Goal: Task Accomplishment & Management: Use online tool/utility

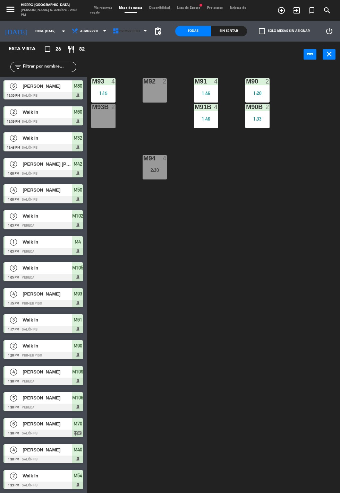
click at [135, 36] on span "Primer Piso" at bounding box center [130, 31] width 41 height 15
click at [135, 58] on ng-component "menu Hierro [GEOGRAPHIC_DATA][PERSON_NAME] 5. octubre - 2:02 PM Mis reservas Ma…" at bounding box center [170, 252] width 340 height 505
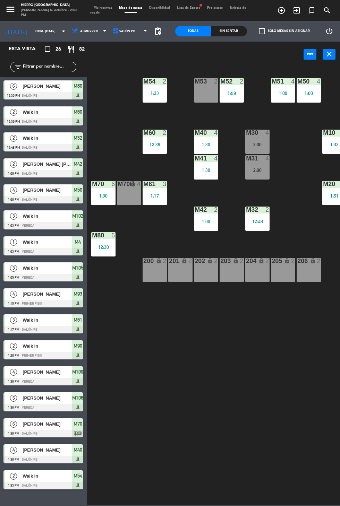
click at [109, 8] on span "Mis reservas" at bounding box center [102, 7] width 25 height 3
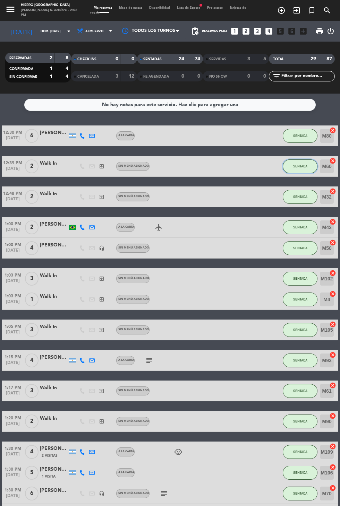
click at [301, 166] on span "SENTADA" at bounding box center [300, 166] width 14 height 4
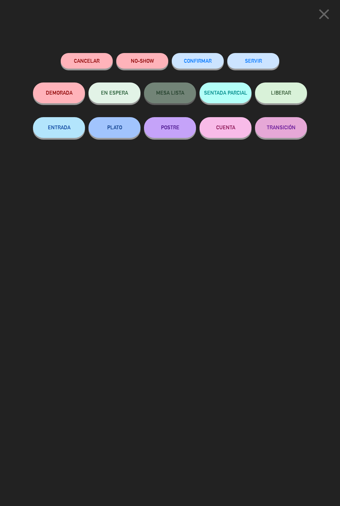
click at [254, 66] on button "SERVIR" at bounding box center [253, 61] width 52 height 16
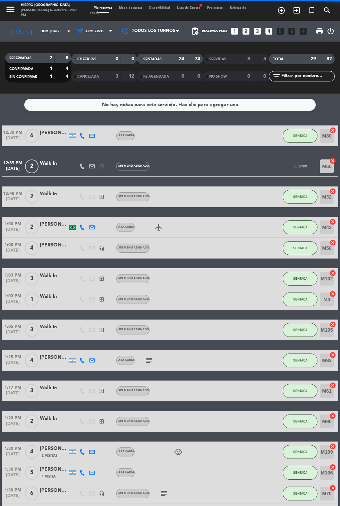
click at [129, 8] on span "Mapa de mesas" at bounding box center [130, 7] width 30 height 3
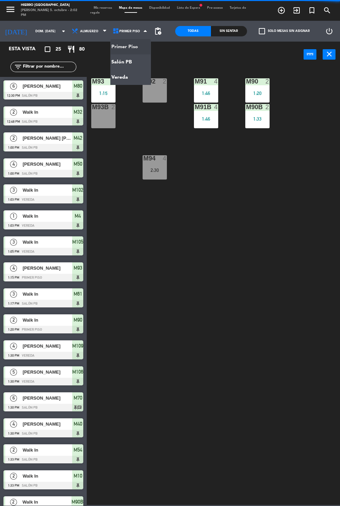
click at [128, 66] on ng-component "menu Hierro [GEOGRAPHIC_DATA][PERSON_NAME] 5. octubre - 2:02 PM Mis reservas Ma…" at bounding box center [170, 252] width 340 height 505
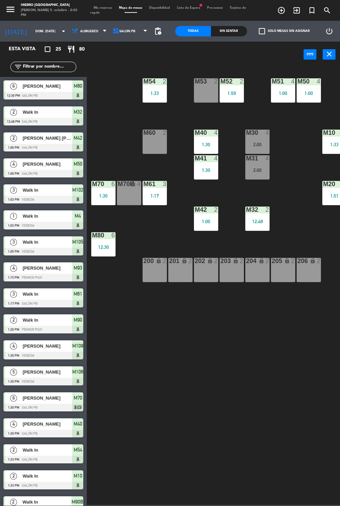
click at [148, 148] on div "M60 2" at bounding box center [154, 142] width 24 height 24
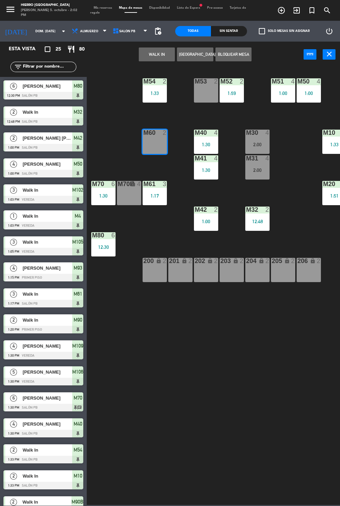
click at [148, 60] on button "WALK IN" at bounding box center [157, 54] width 36 height 14
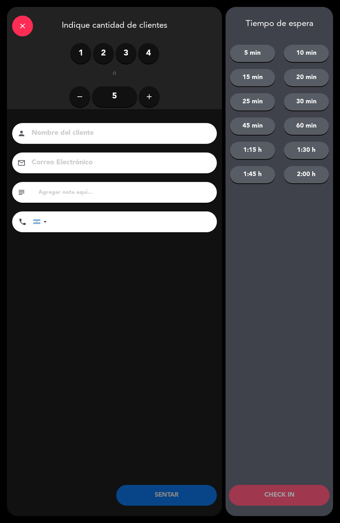
click at [71, 58] on label "1" at bounding box center [80, 53] width 21 height 21
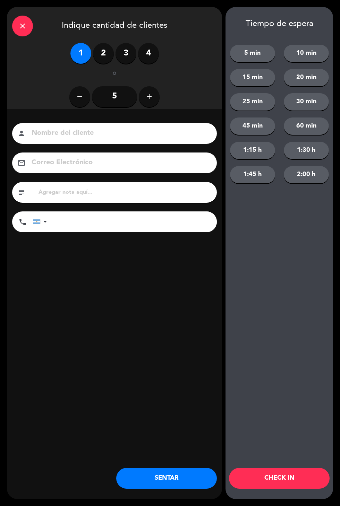
click at [185, 487] on button "SENTAR" at bounding box center [166, 478] width 101 height 21
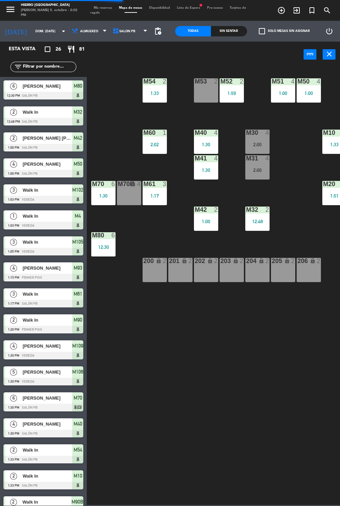
scroll to position [23, 0]
click at [111, 6] on span "Mis reservas" at bounding box center [102, 7] width 25 height 3
